Goal: Complete application form

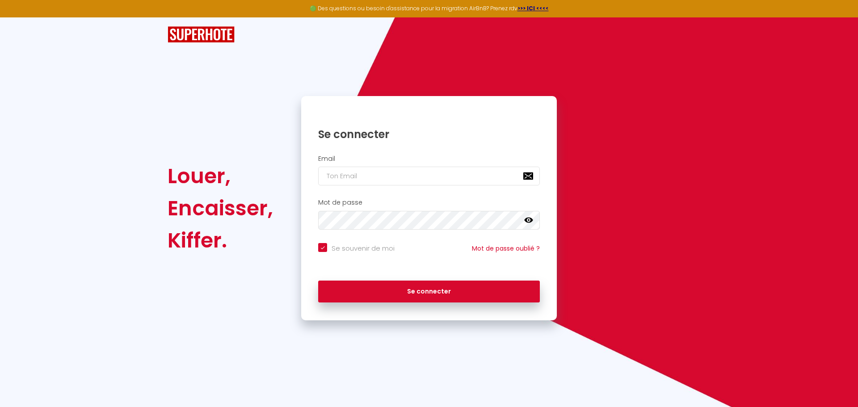
checkbox input "true"
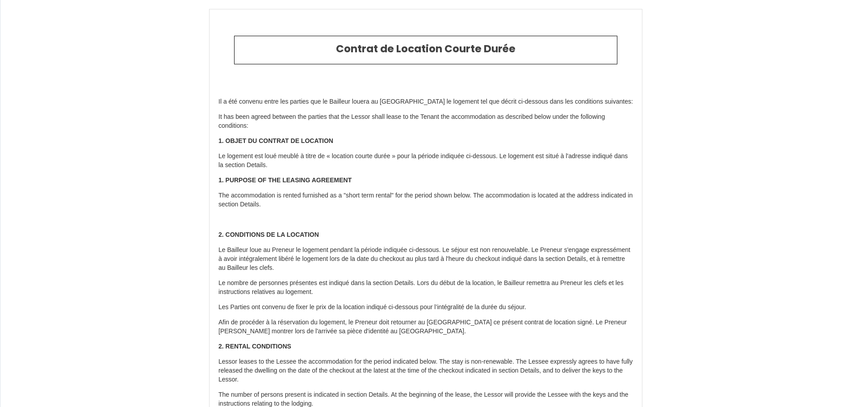
scroll to position [1776, 0]
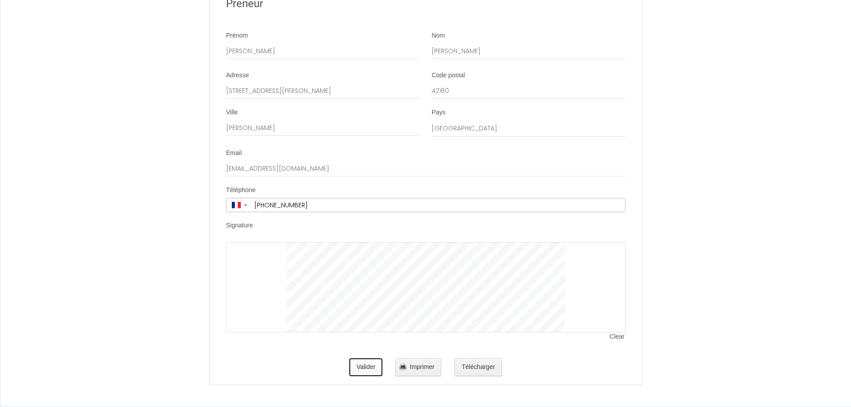
click at [373, 365] on button "Valider" at bounding box center [366, 367] width 34 height 18
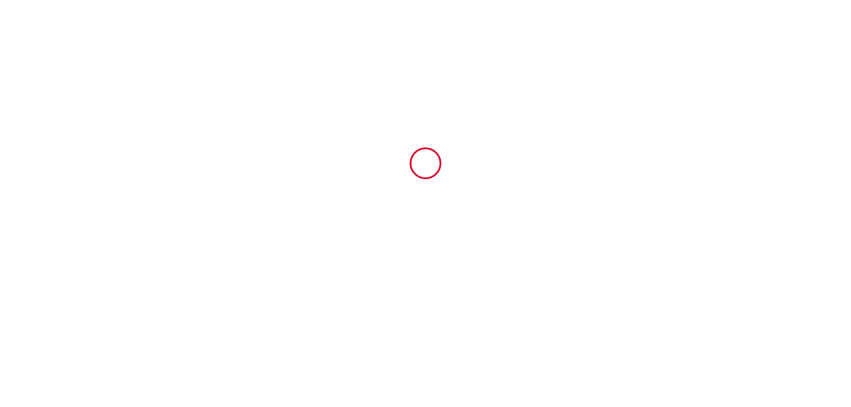
scroll to position [0, 0]
type input "120"
type input "235.8"
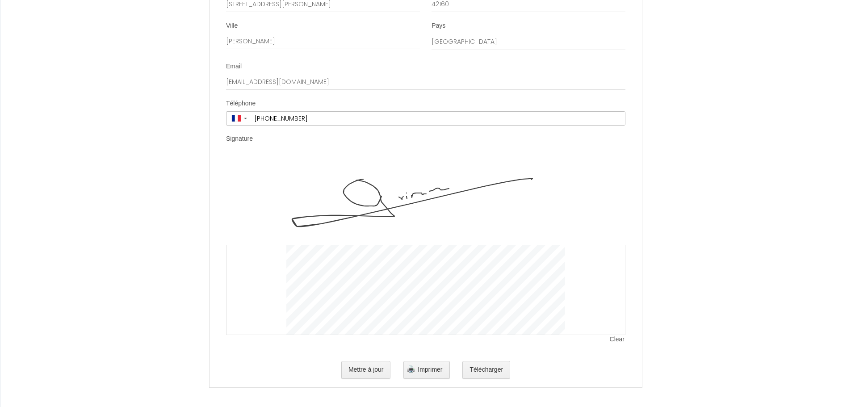
scroll to position [1865, 0]
